Goal: Transaction & Acquisition: Purchase product/service

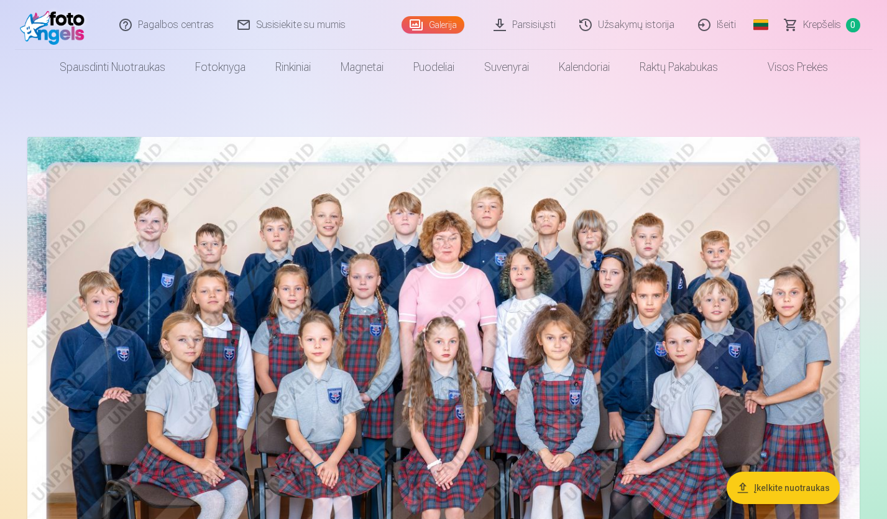
click at [748, 395] on img at bounding box center [443, 414] width 833 height 555
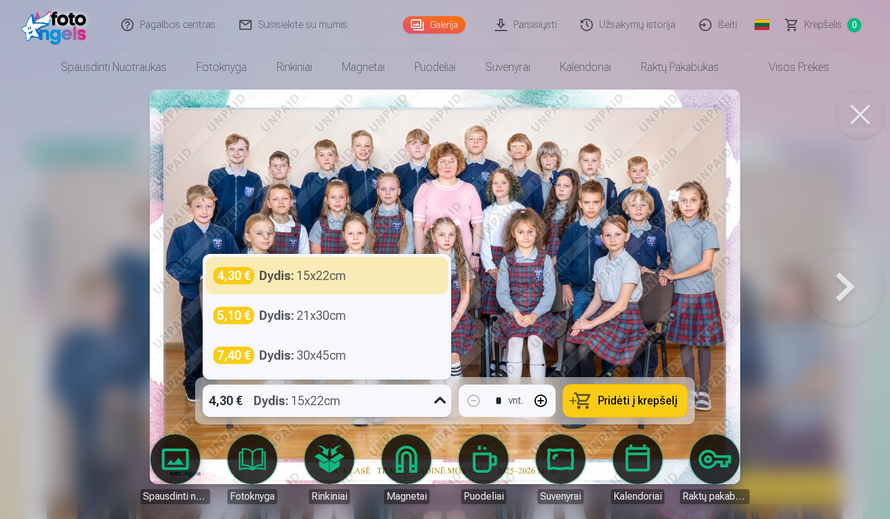
click at [440, 404] on icon at bounding box center [440, 401] width 20 height 20
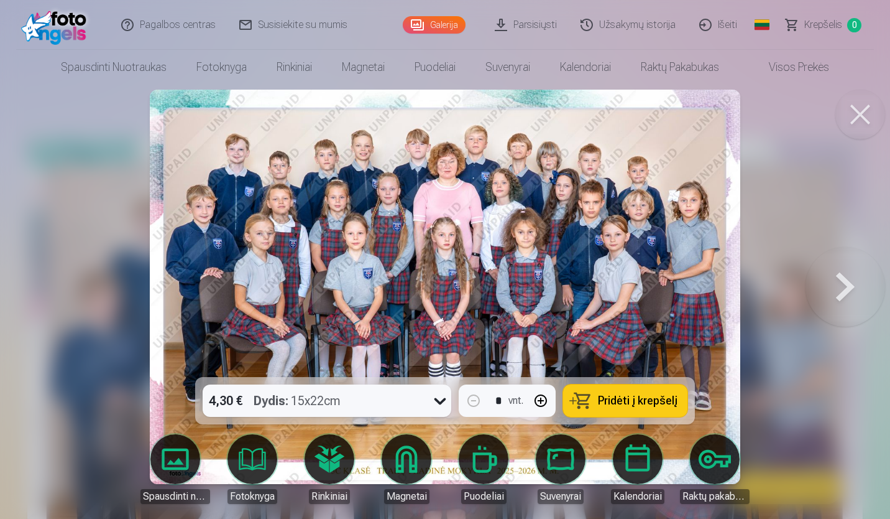
click at [582, 395] on button "Pridėti į krepšelį" at bounding box center [625, 400] width 124 height 32
click at [833, 294] on button at bounding box center [846, 286] width 80 height 155
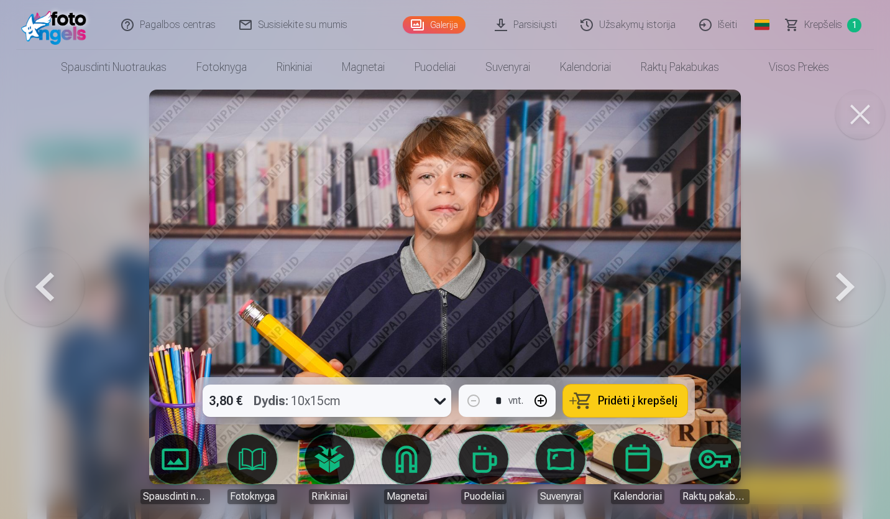
click at [833, 294] on button at bounding box center [846, 286] width 80 height 155
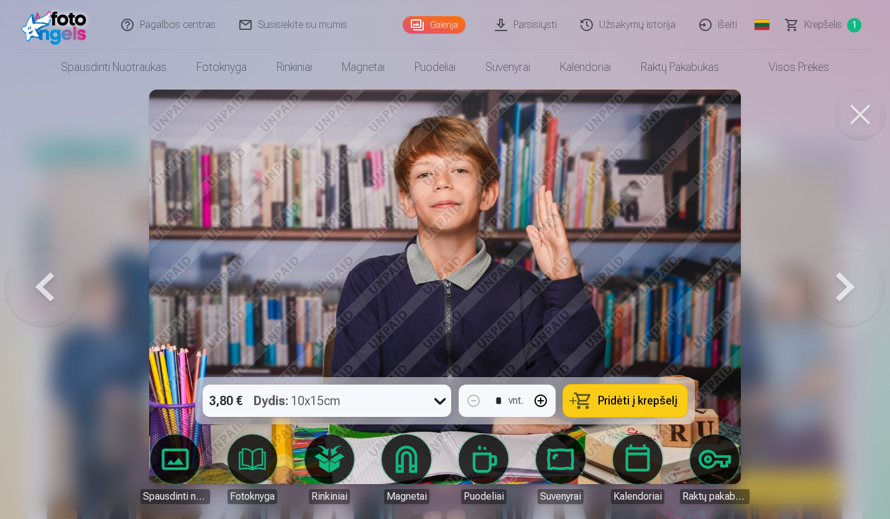
click at [833, 294] on button at bounding box center [846, 286] width 80 height 155
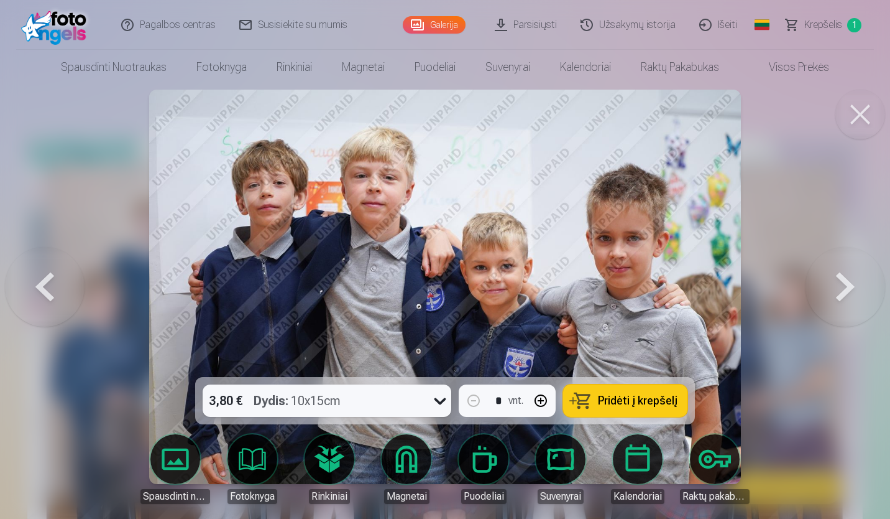
click at [833, 294] on button at bounding box center [846, 286] width 80 height 155
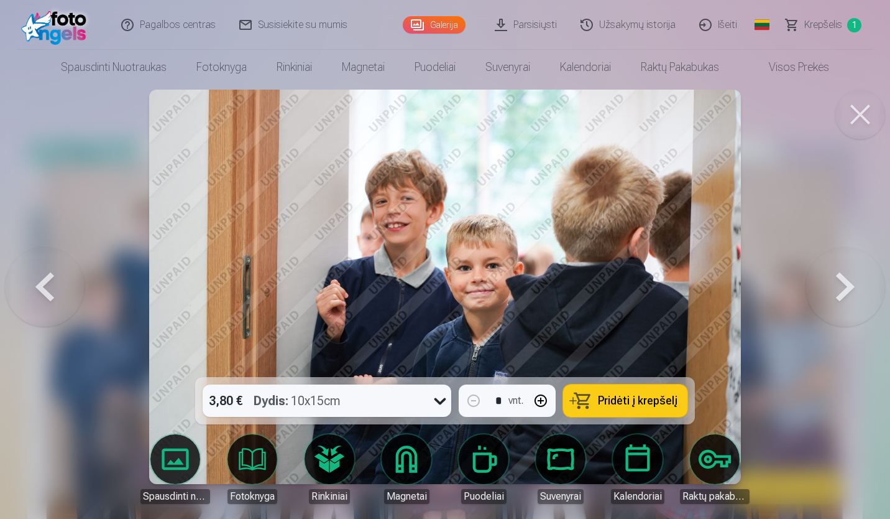
click at [833, 294] on button at bounding box center [846, 286] width 80 height 155
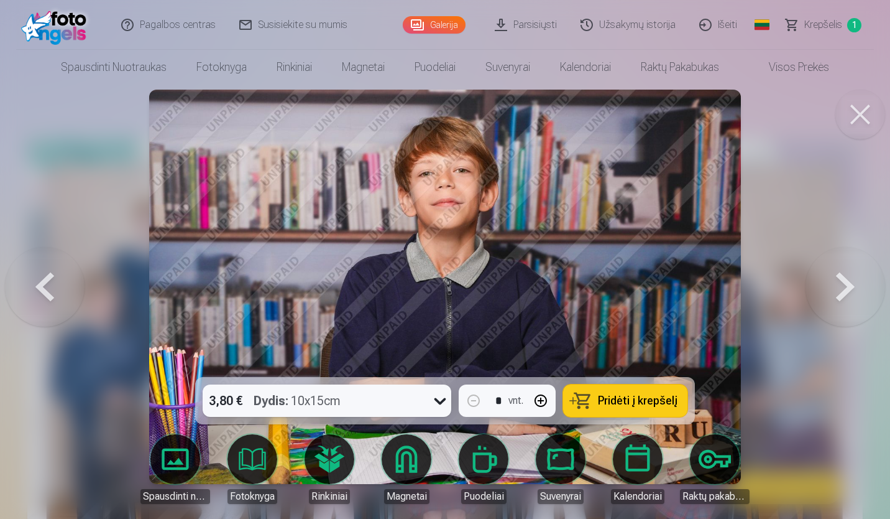
click at [833, 294] on button at bounding box center [846, 286] width 80 height 155
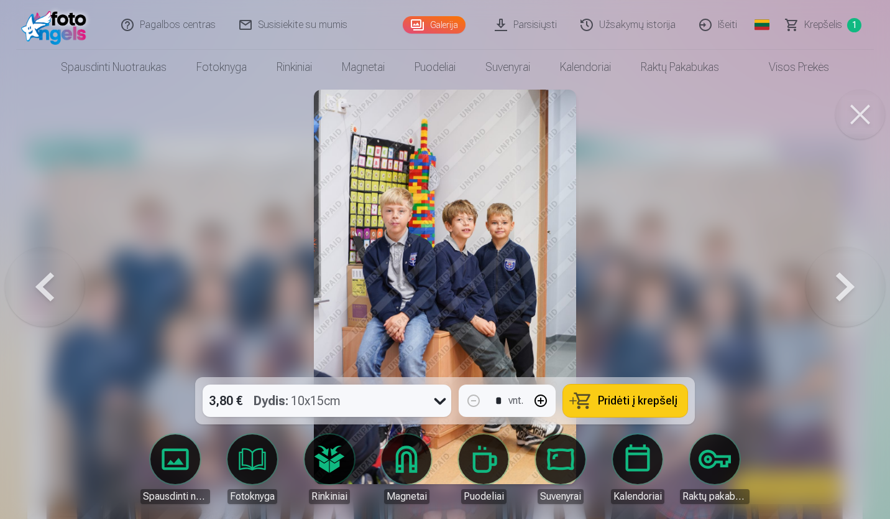
click at [833, 294] on button at bounding box center [846, 286] width 80 height 155
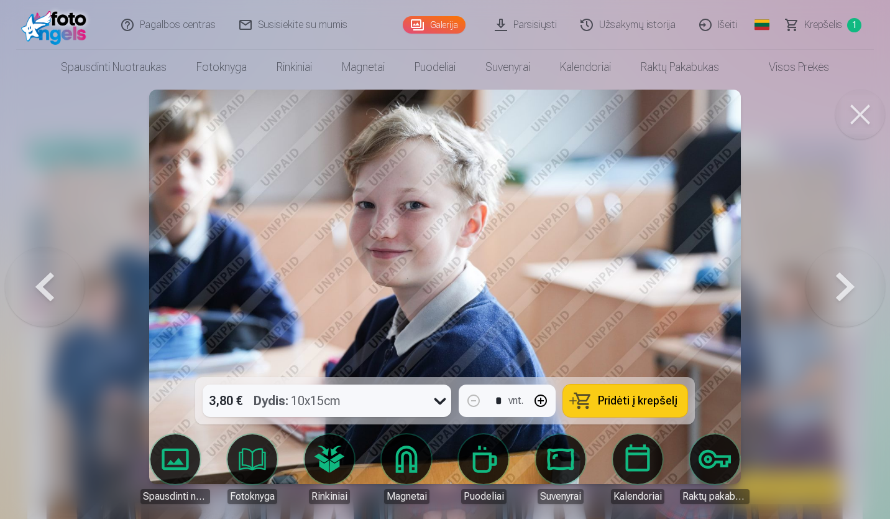
click at [833, 294] on button at bounding box center [846, 286] width 80 height 155
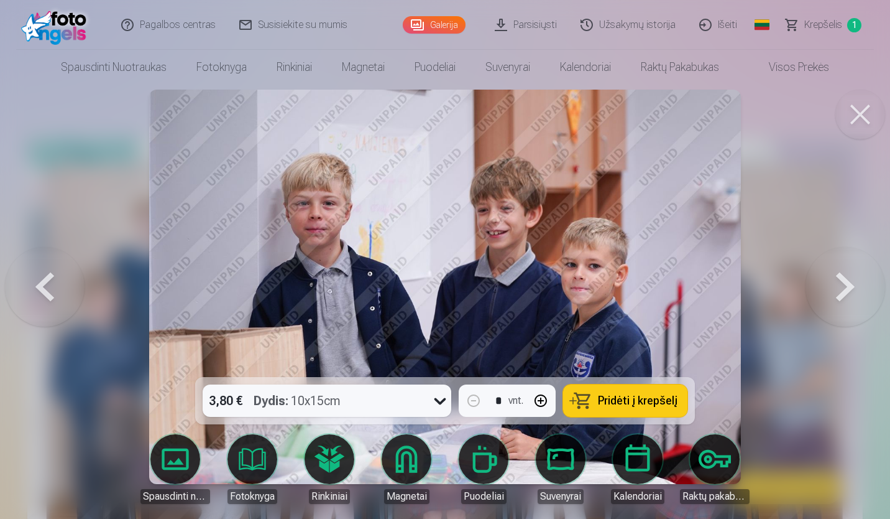
click at [833, 294] on button at bounding box center [846, 286] width 80 height 155
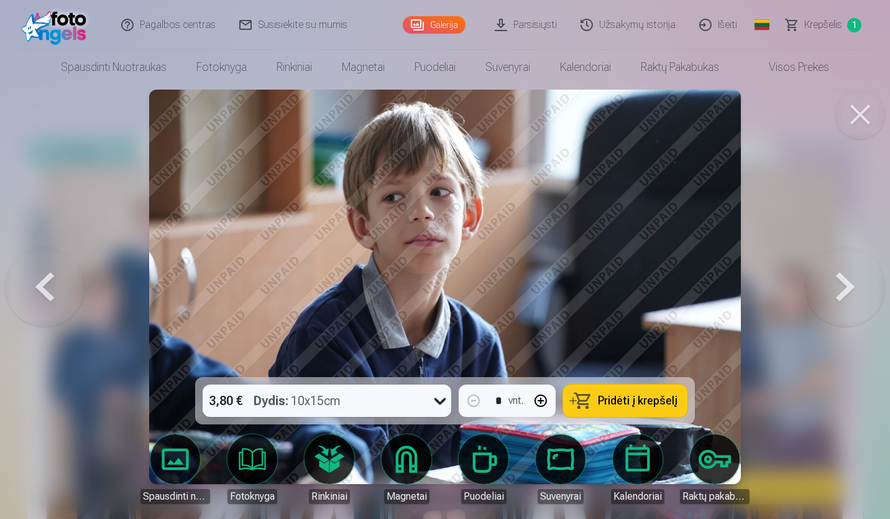
click at [833, 294] on button at bounding box center [846, 286] width 80 height 155
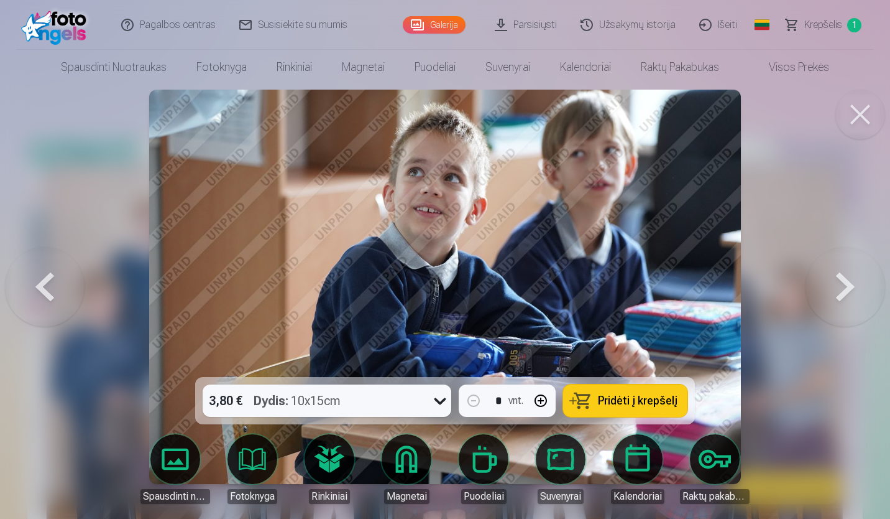
click at [49, 276] on button at bounding box center [45, 286] width 80 height 155
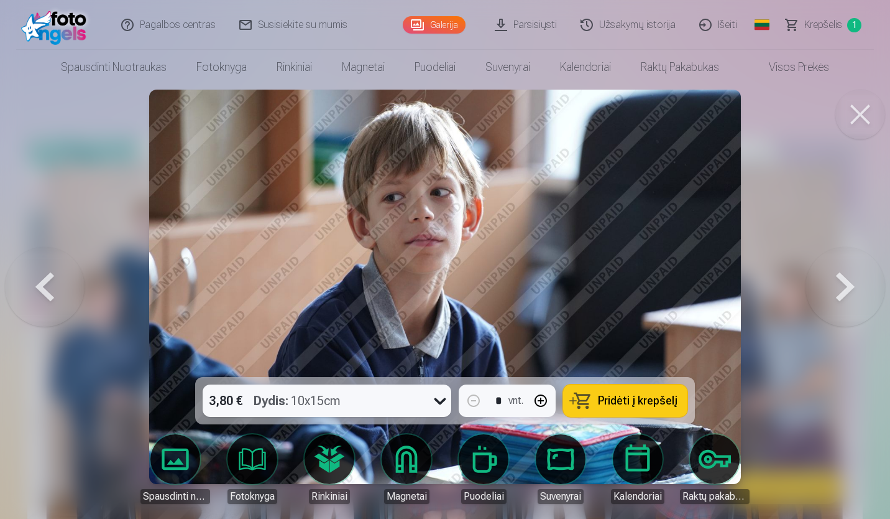
click at [49, 276] on button at bounding box center [45, 286] width 80 height 155
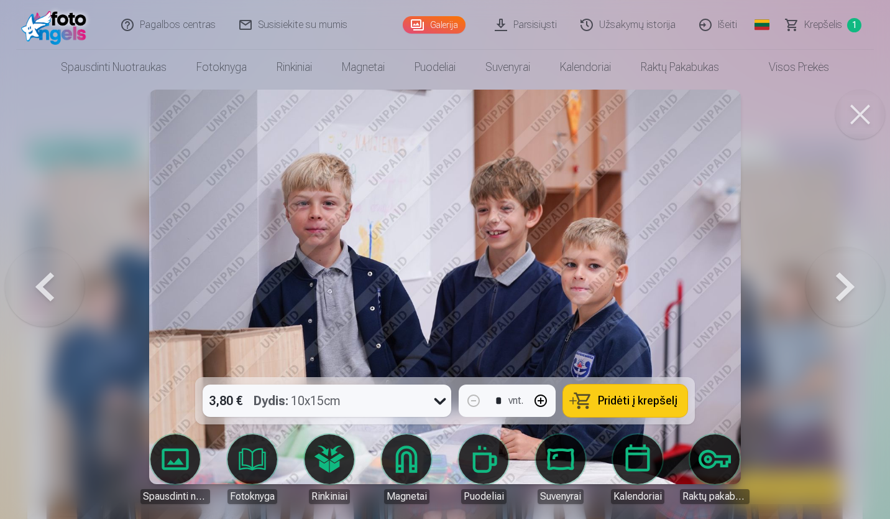
click at [49, 276] on button at bounding box center [45, 286] width 80 height 155
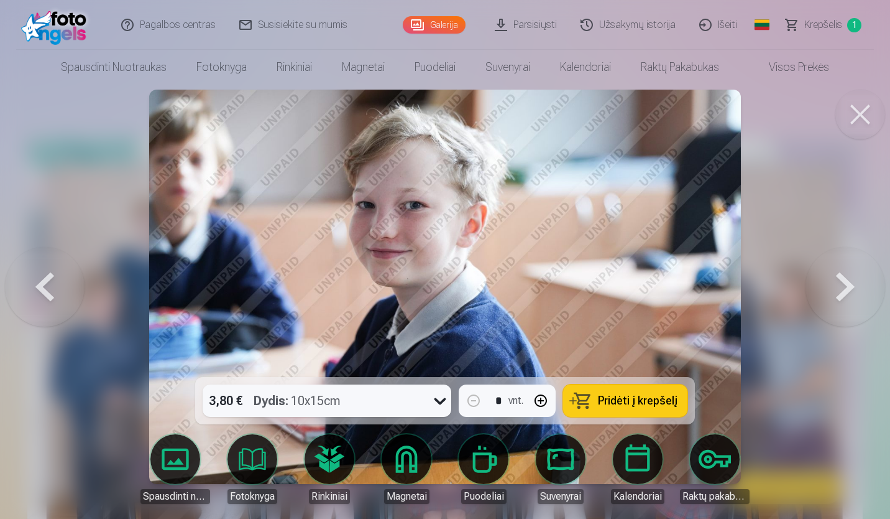
click at [49, 276] on button at bounding box center [45, 286] width 80 height 155
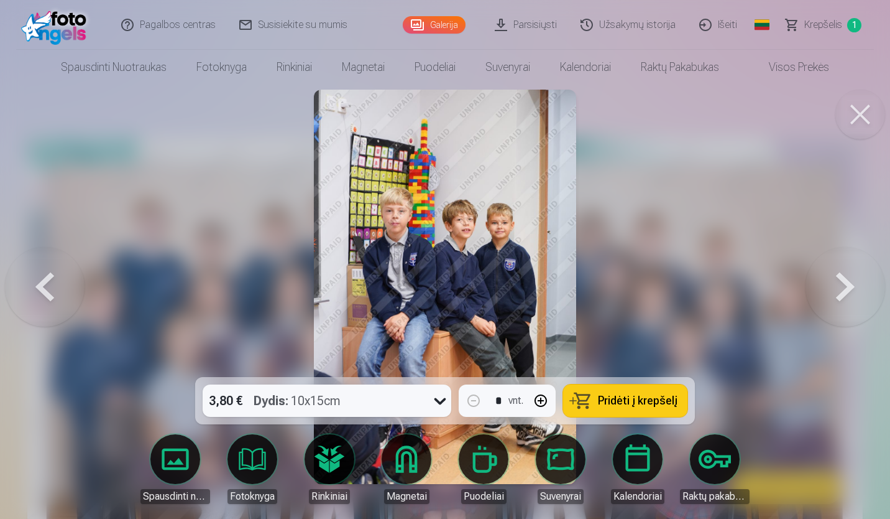
click at [49, 276] on button at bounding box center [45, 286] width 80 height 155
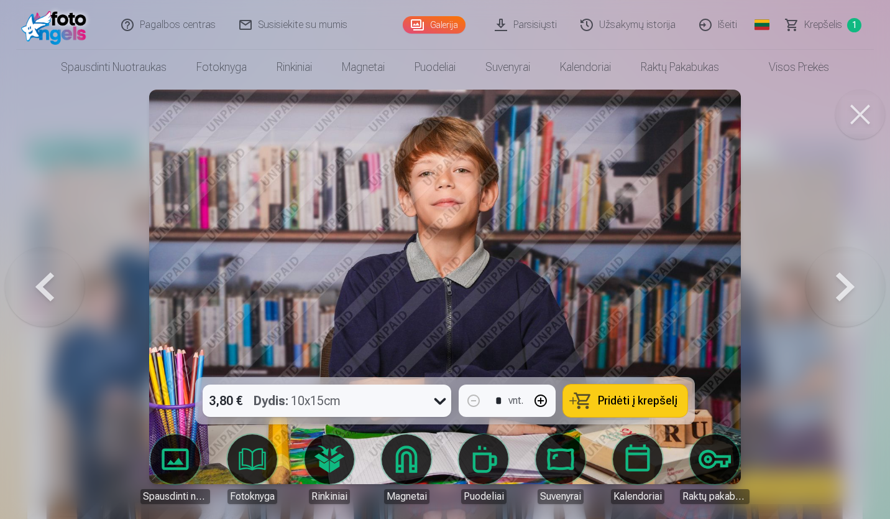
click at [49, 276] on button at bounding box center [45, 286] width 80 height 155
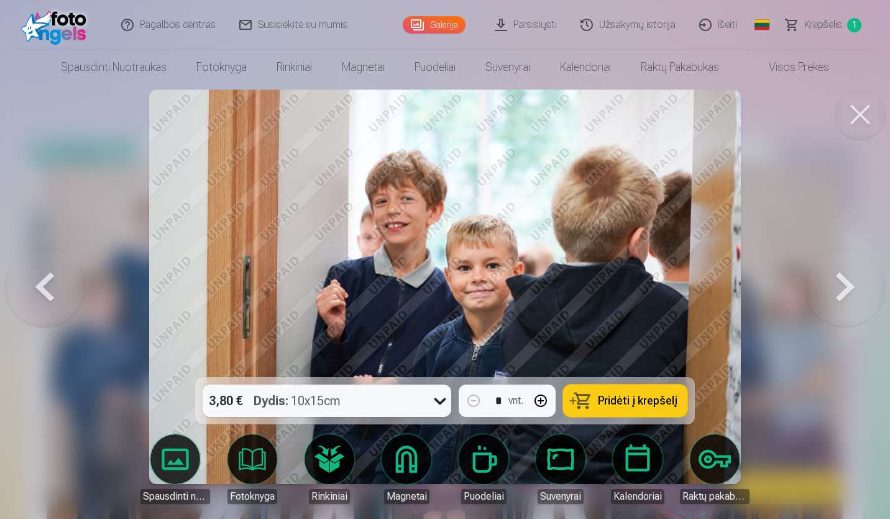
click at [49, 276] on button at bounding box center [45, 286] width 80 height 155
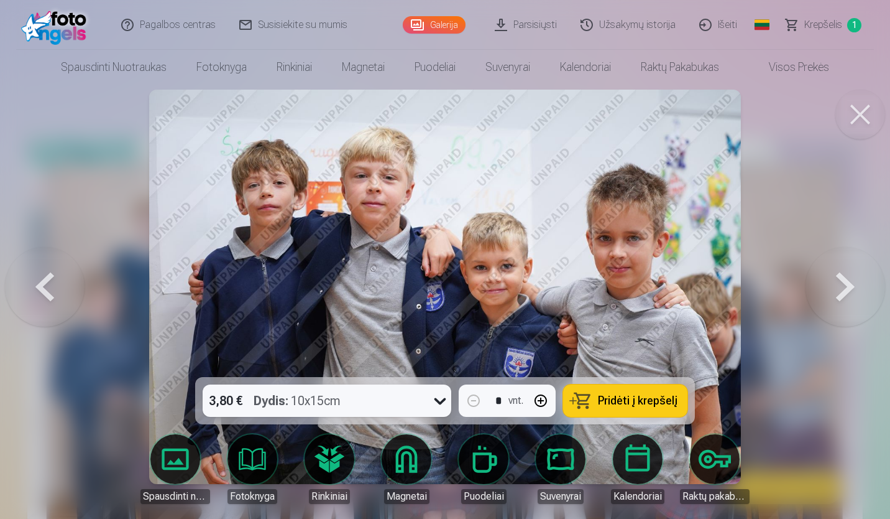
click at [49, 276] on button at bounding box center [45, 286] width 80 height 155
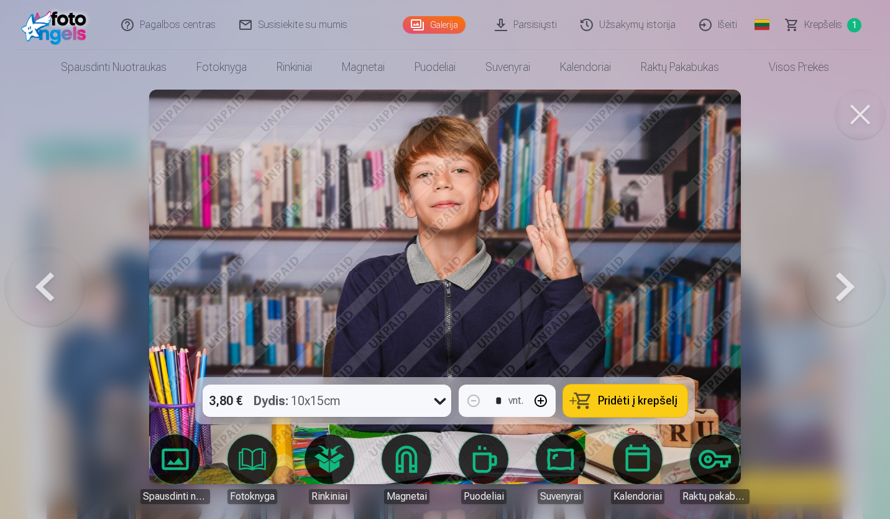
click at [49, 276] on button at bounding box center [45, 286] width 80 height 155
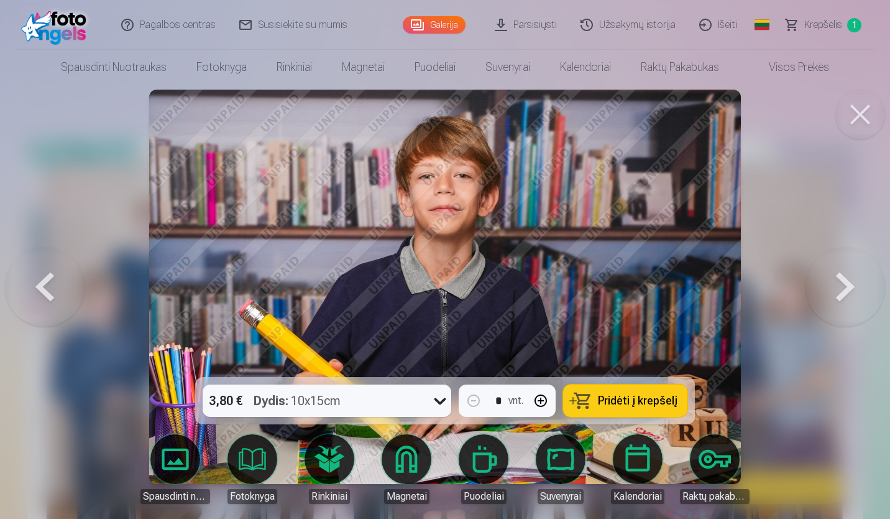
click at [49, 276] on button at bounding box center [45, 286] width 80 height 155
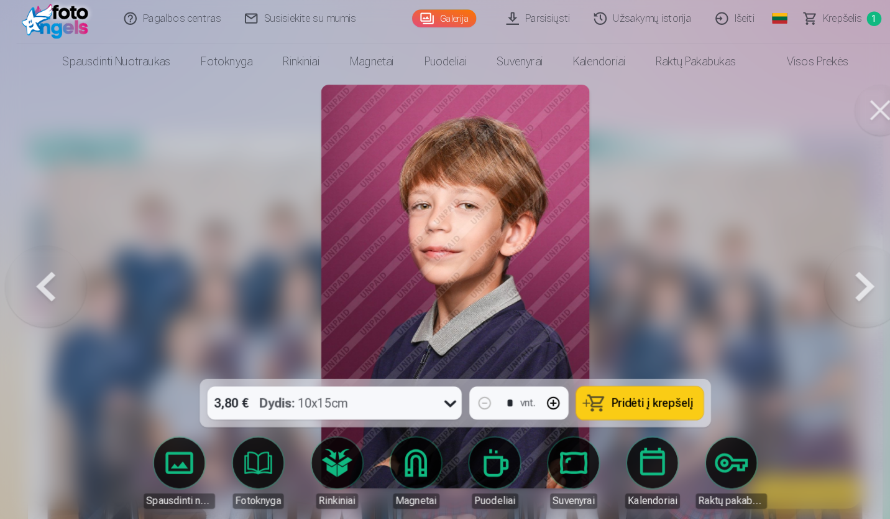
click at [620, 395] on span "Pridėti į krepšelį" at bounding box center [638, 400] width 80 height 11
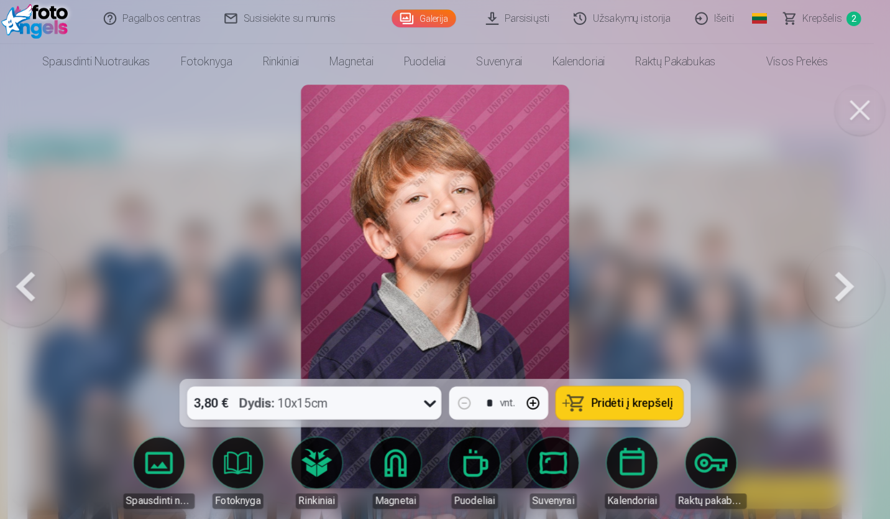
click at [832, 25] on span "Krepšelis" at bounding box center [824, 24] width 38 height 15
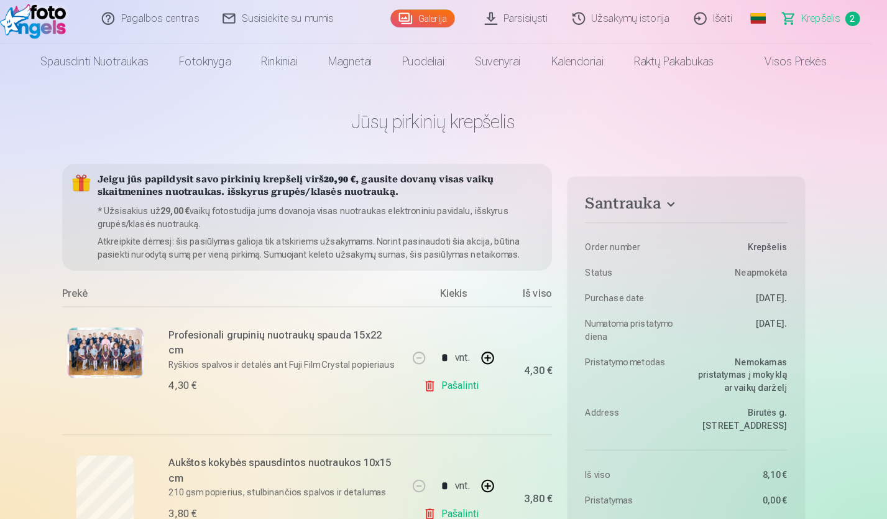
click at [435, 24] on link "Galerija" at bounding box center [433, 24] width 63 height 17
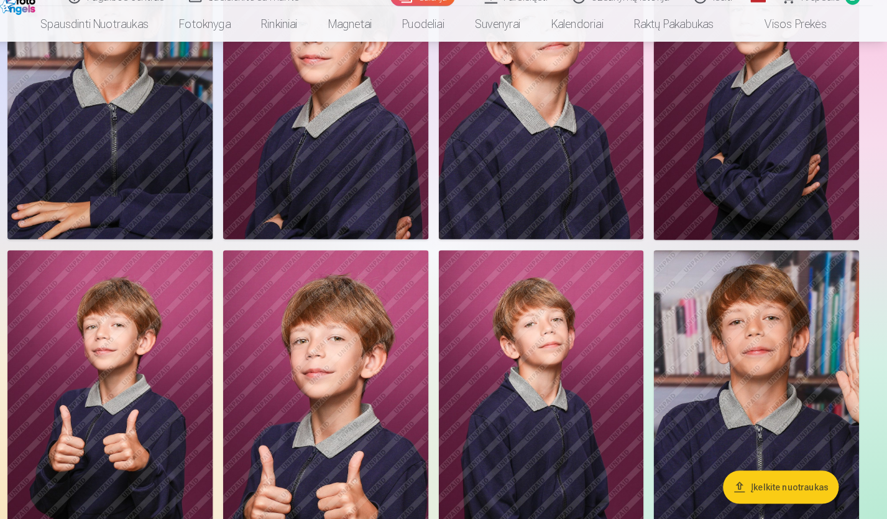
scroll to position [5516, 0]
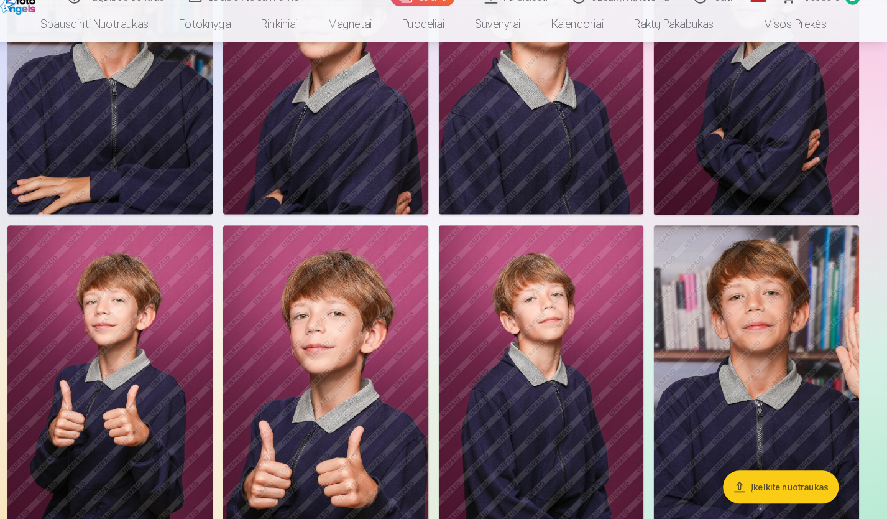
click at [560, 274] on img at bounding box center [549, 381] width 201 height 301
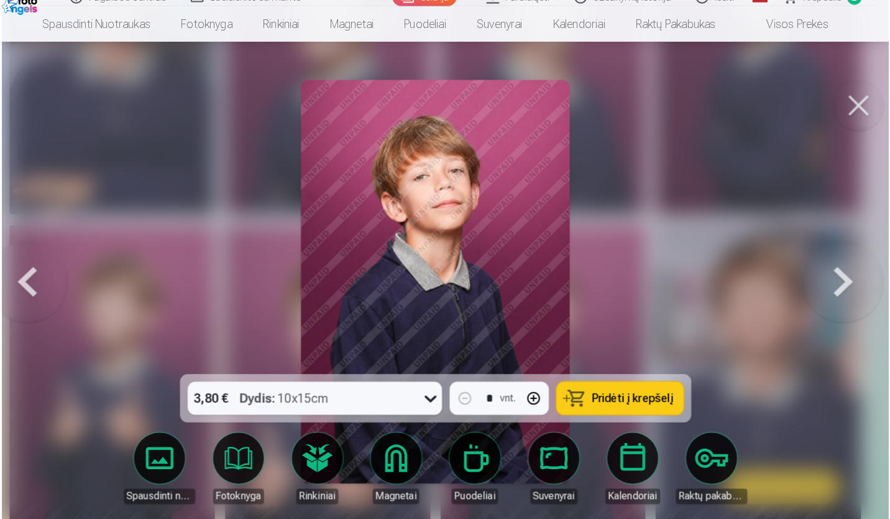
scroll to position [5535, 0]
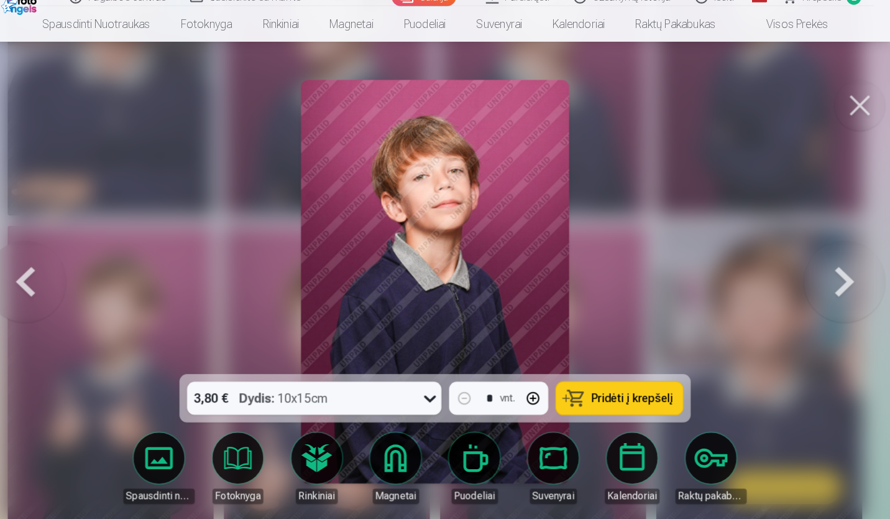
click at [643, 409] on button "Pridėti į krepšelį" at bounding box center [625, 400] width 124 height 32
click at [856, 113] on button at bounding box center [861, 115] width 50 height 50
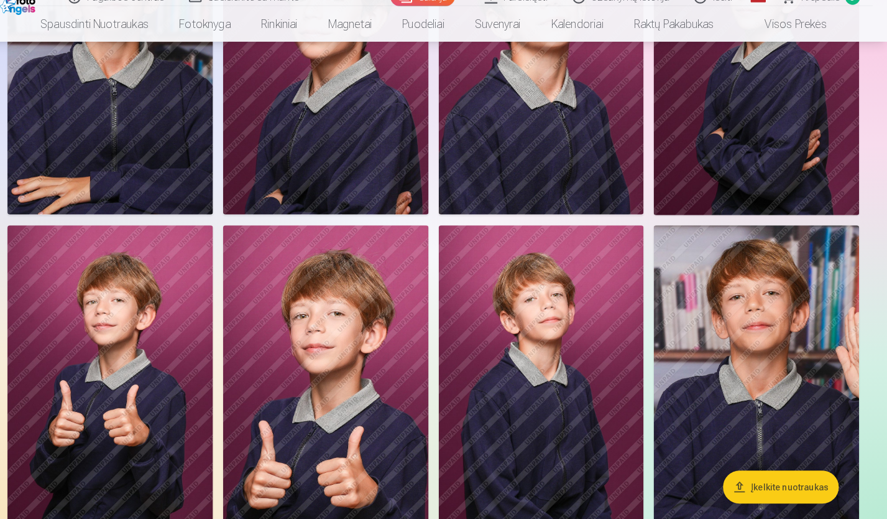
scroll to position [5073, 0]
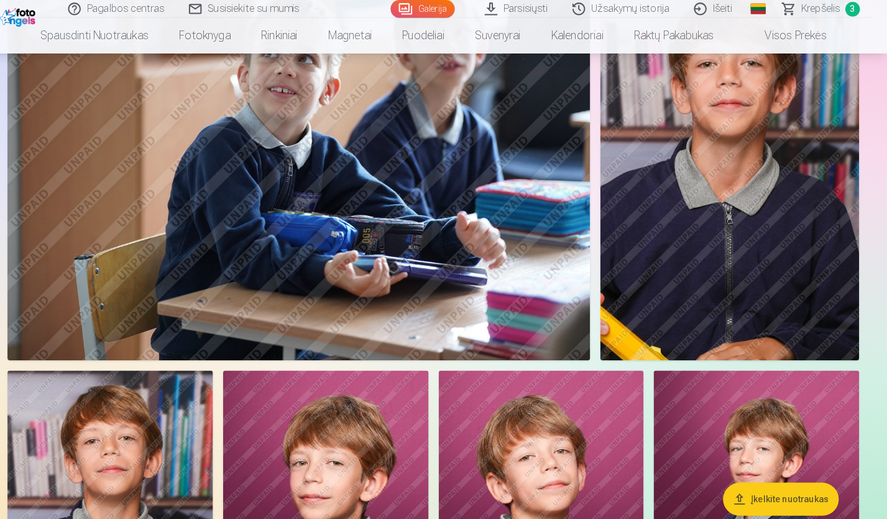
click at [809, 12] on span "Krepšelis" at bounding box center [822, 8] width 38 height 15
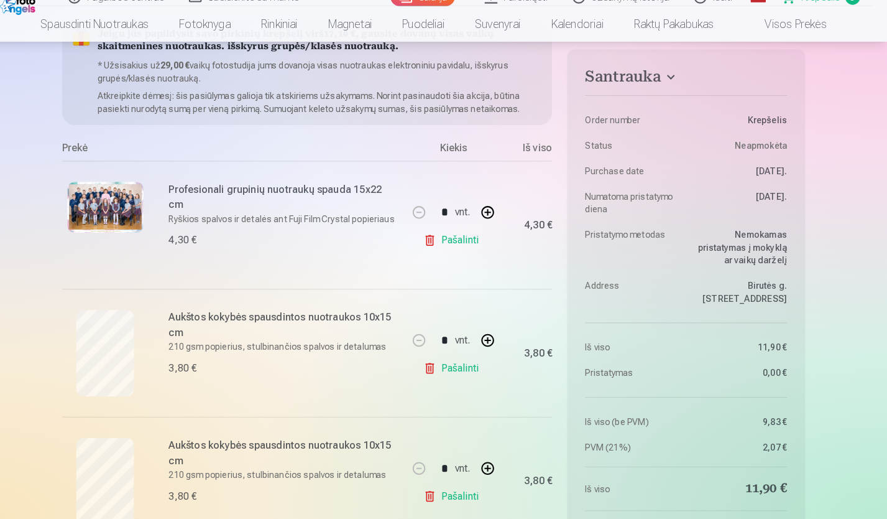
scroll to position [162, 0]
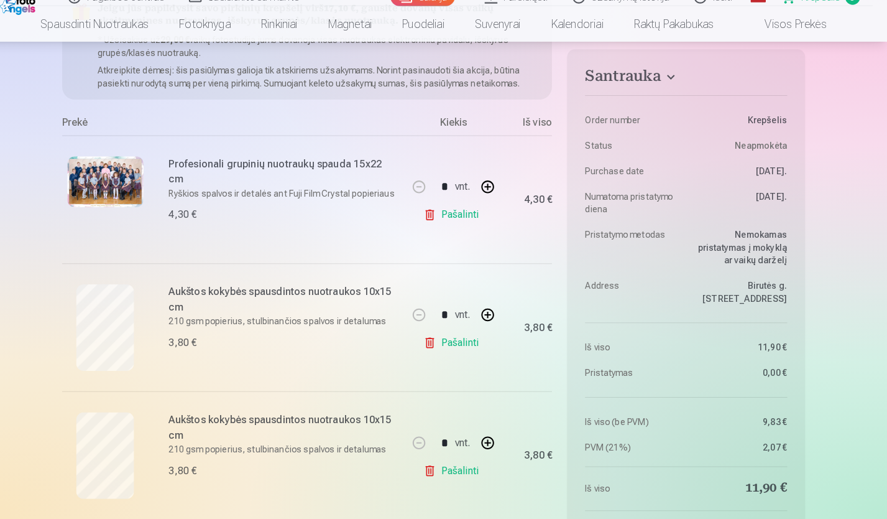
click at [473, 348] on link "Pašalinti" at bounding box center [463, 346] width 59 height 25
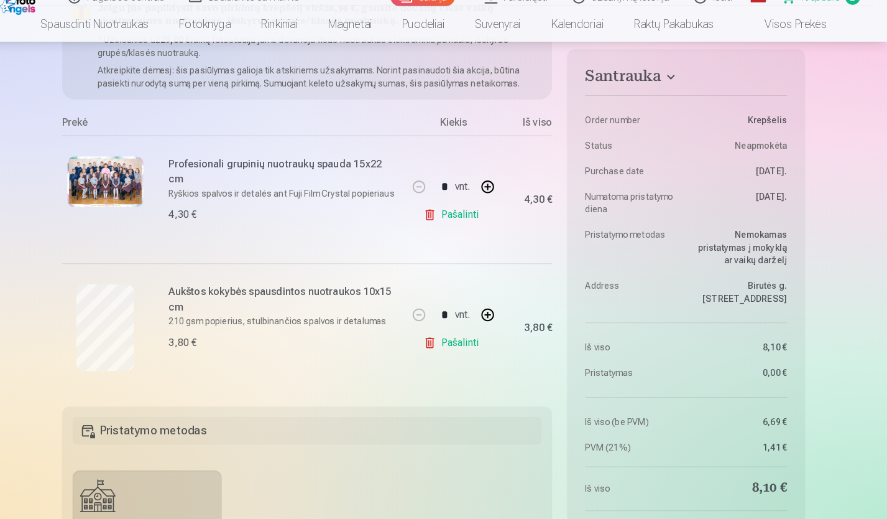
scroll to position [616, 0]
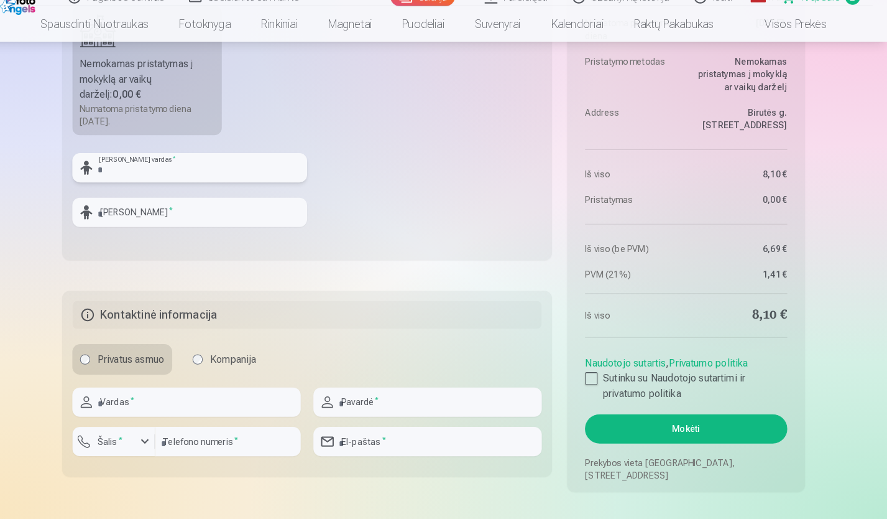
click at [244, 167] on input "text" at bounding box center [205, 175] width 229 height 29
type input "*"
type input "*****"
click at [119, 223] on input "text" at bounding box center [205, 219] width 229 height 29
type input "*"
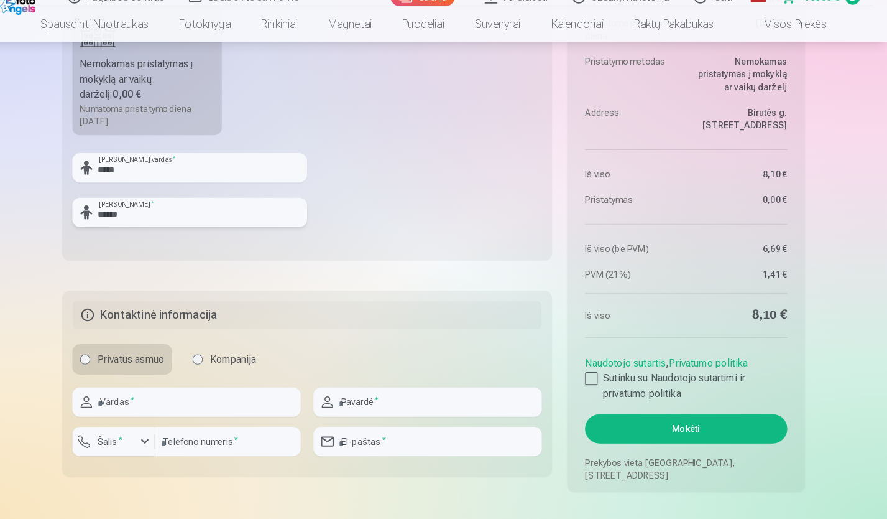
type input "******"
click at [147, 414] on input "text" at bounding box center [202, 404] width 223 height 29
type input "****"
click at [361, 404] on input "text" at bounding box center [437, 404] width 223 height 29
type input "*********"
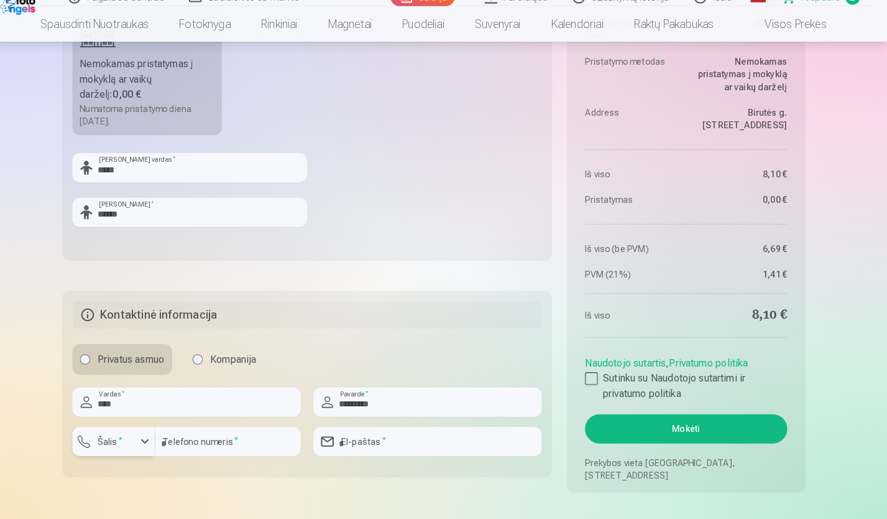
click at [148, 450] on div "button" at bounding box center [134, 444] width 37 height 12
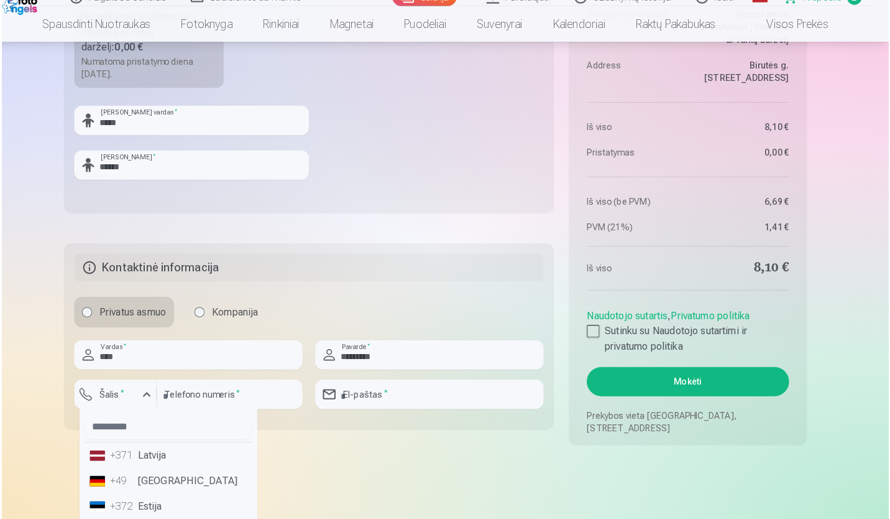
scroll to position [687, 0]
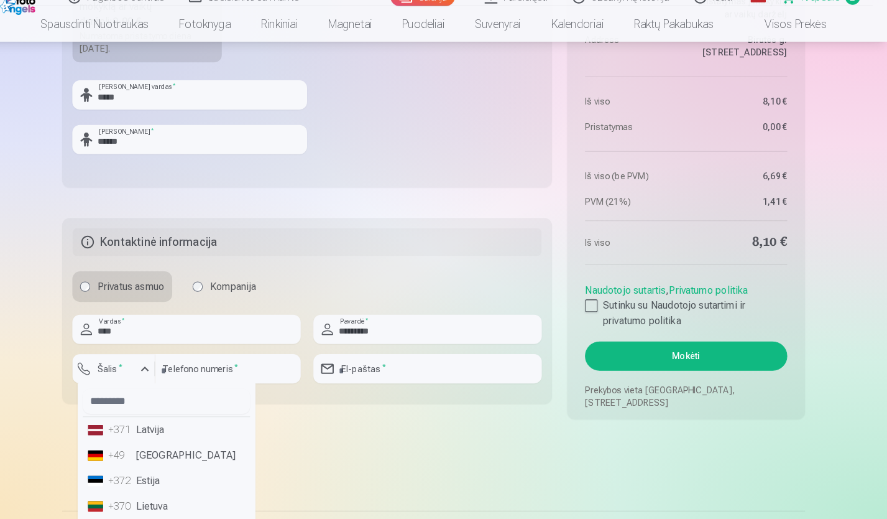
click at [136, 517] on li "+370 Lietuva" at bounding box center [183, 506] width 164 height 25
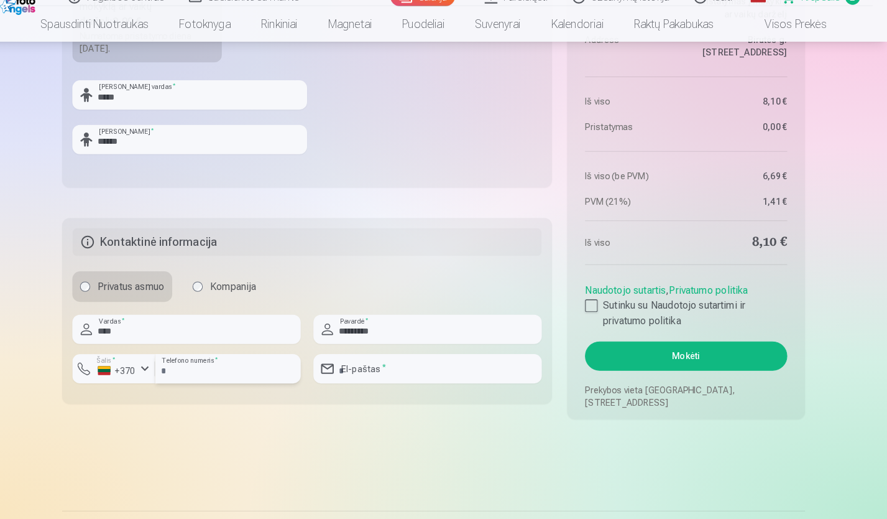
click at [249, 372] on input "number" at bounding box center [243, 372] width 142 height 29
type input "********"
click at [360, 380] on input "email" at bounding box center [437, 372] width 223 height 29
type input "**********"
click at [601, 311] on div at bounding box center [598, 310] width 12 height 12
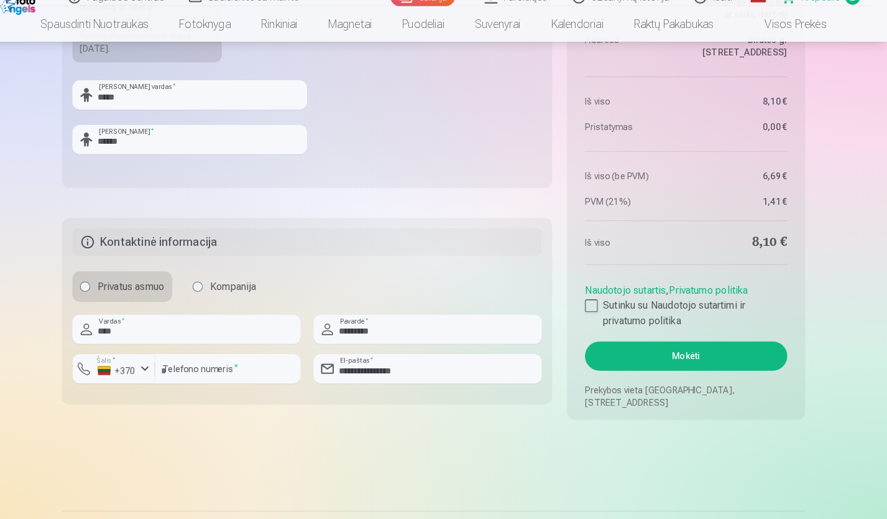
click at [644, 353] on button "Mokėti" at bounding box center [690, 359] width 197 height 29
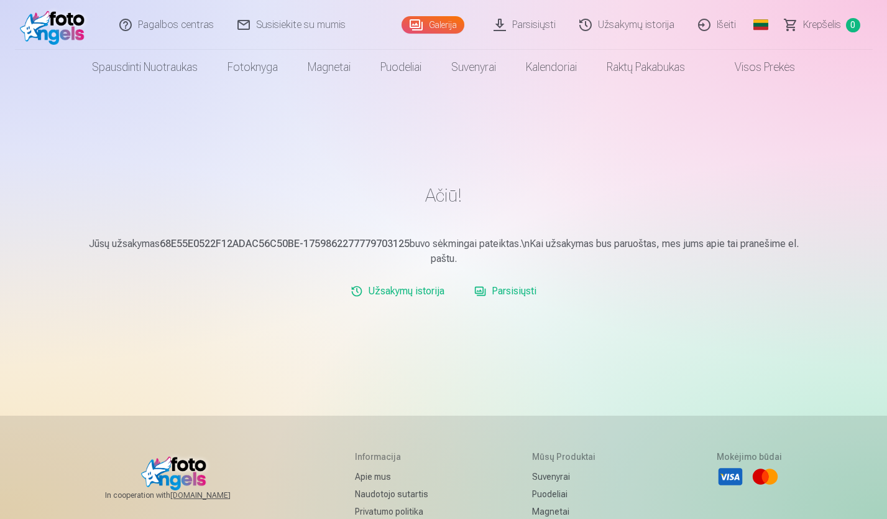
click at [725, 34] on link "Išeiti" at bounding box center [718, 25] width 62 height 50
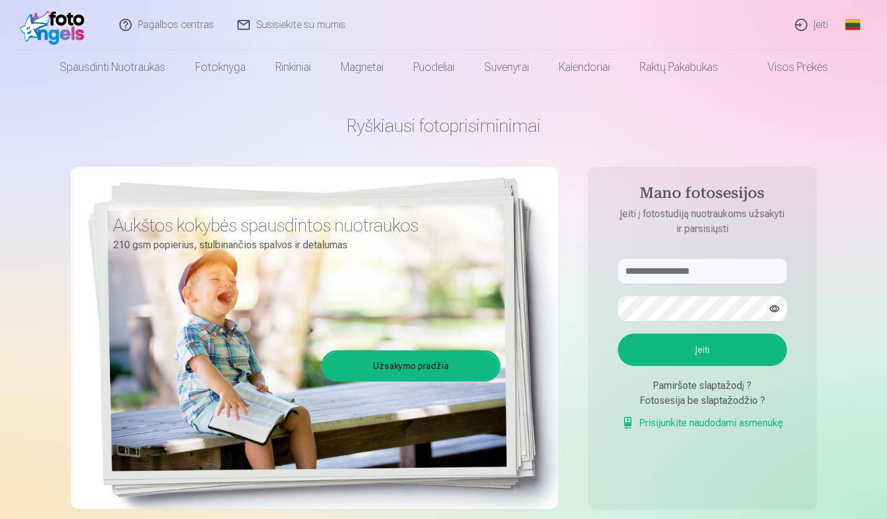
click at [823, 21] on link "Įeiti" at bounding box center [812, 25] width 57 height 50
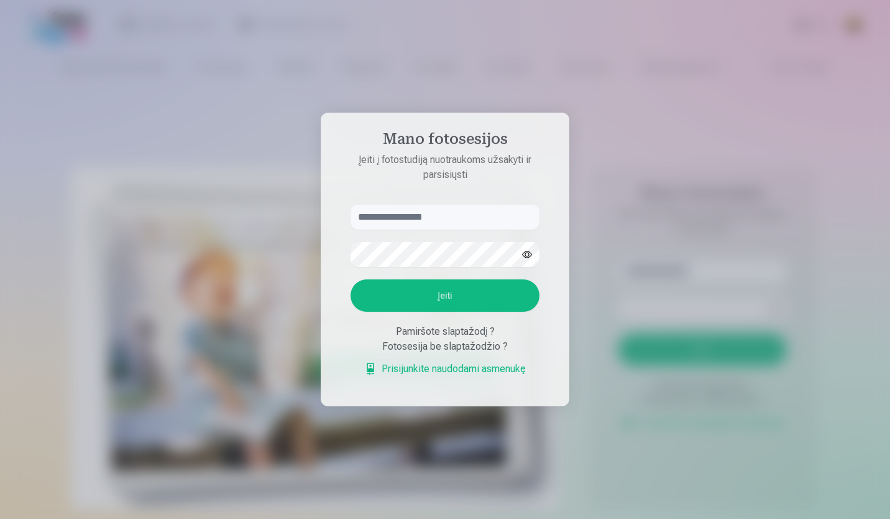
type input "*"
type input "**********"
click at [451, 286] on button "Įeiti" at bounding box center [445, 295] width 189 height 32
